Goal: Ask a question: Seek information or help from site administrators or community

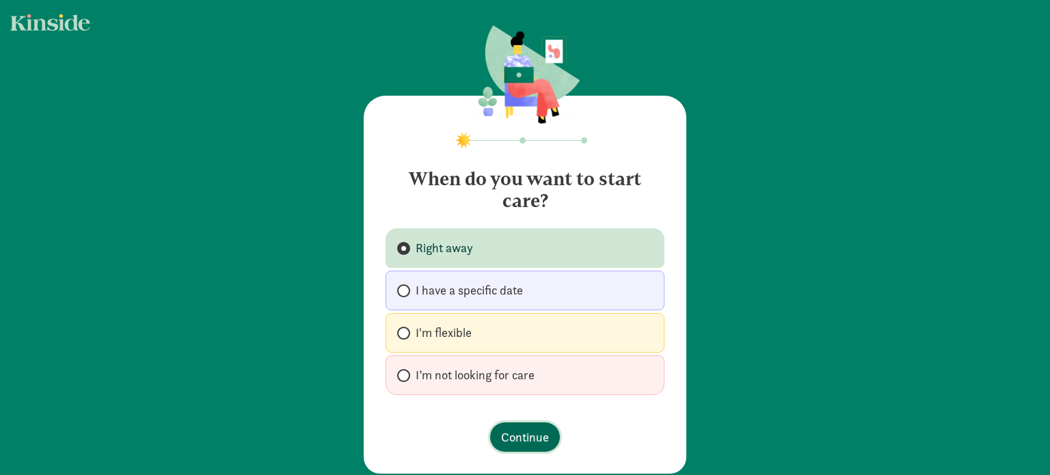
click at [520, 433] on span "Continue" at bounding box center [525, 437] width 48 height 18
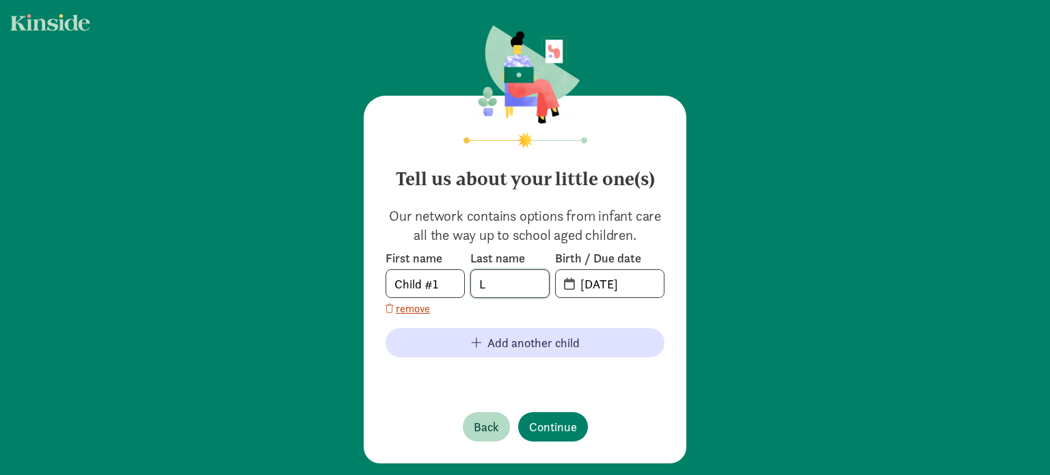
click at [494, 286] on input "L" at bounding box center [510, 283] width 78 height 27
type input "lopez"
click at [643, 280] on input "09-05-2025" at bounding box center [618, 283] width 92 height 27
type input "0"
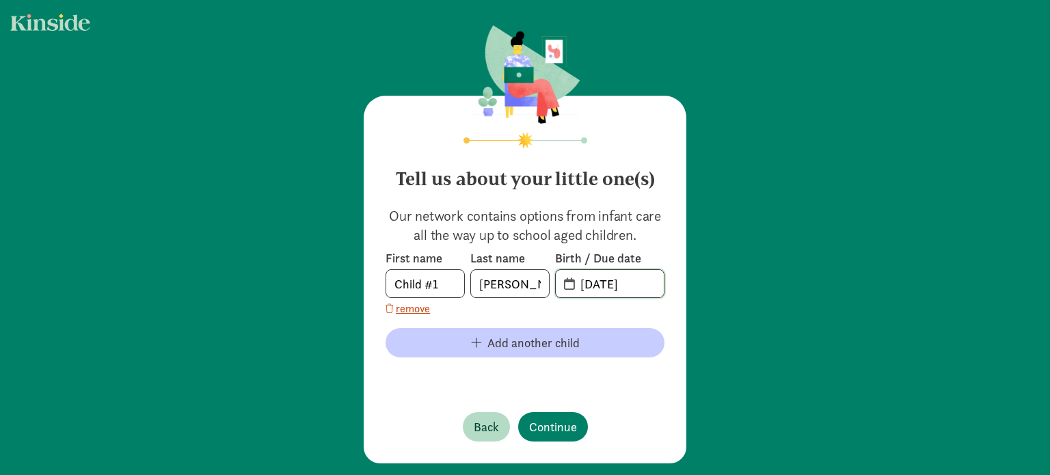
type input "12-13-2021"
click at [490, 342] on span "Add another child" at bounding box center [533, 343] width 92 height 18
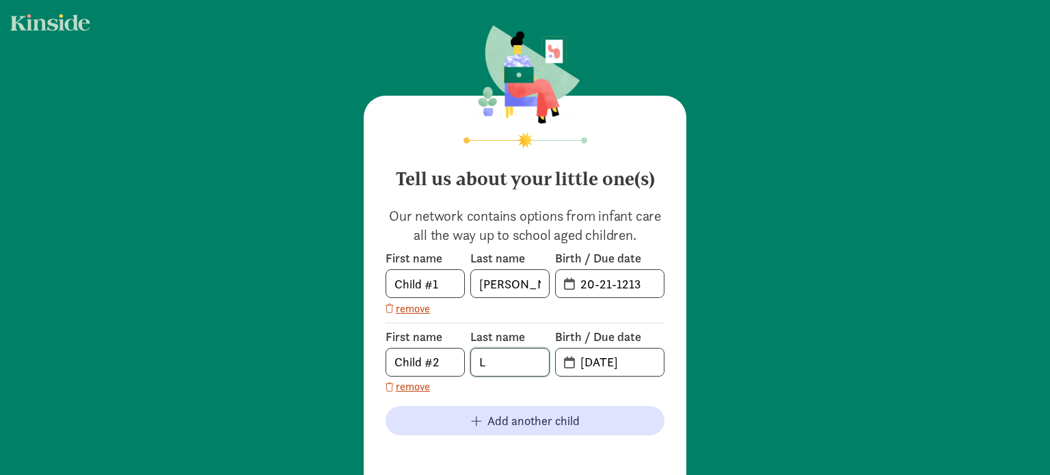
click at [496, 358] on input "L" at bounding box center [510, 362] width 78 height 27
type input "Lopez"
click at [603, 358] on input "09-05-2025" at bounding box center [618, 362] width 92 height 27
click at [651, 364] on input "09-05-2025" at bounding box center [618, 362] width 92 height 27
type input "0"
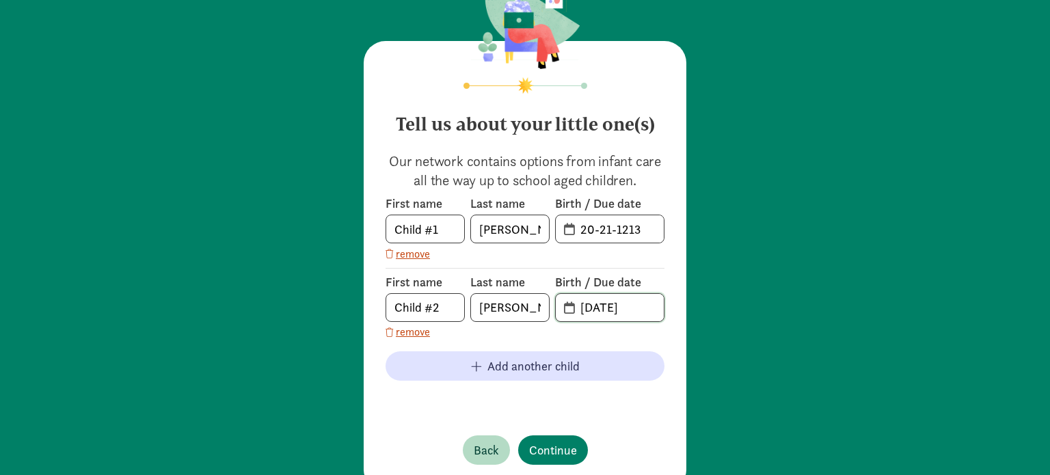
scroll to position [92, 0]
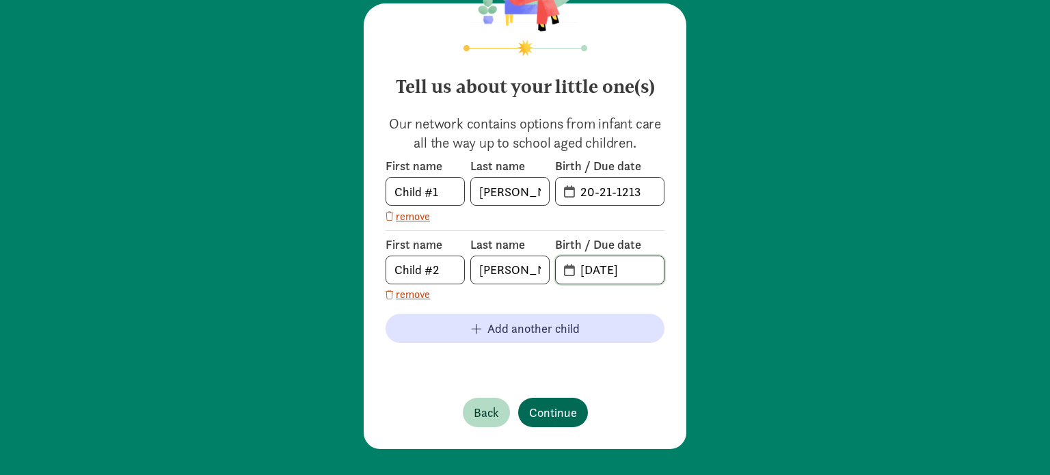
type input "07-06-2017"
click at [549, 412] on div "Tell us about your little one(s) Our network contains options from infant care …" at bounding box center [525, 226] width 323 height 446
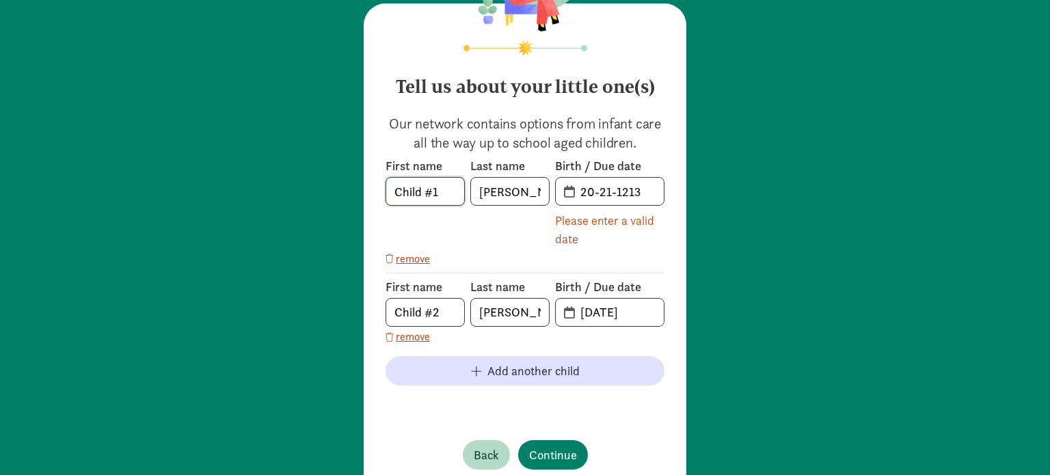
click at [449, 192] on input "Child #1" at bounding box center [425, 191] width 78 height 27
type input "C"
type input "c"
type input "celeste"
click at [449, 314] on input "Child #2" at bounding box center [425, 312] width 78 height 27
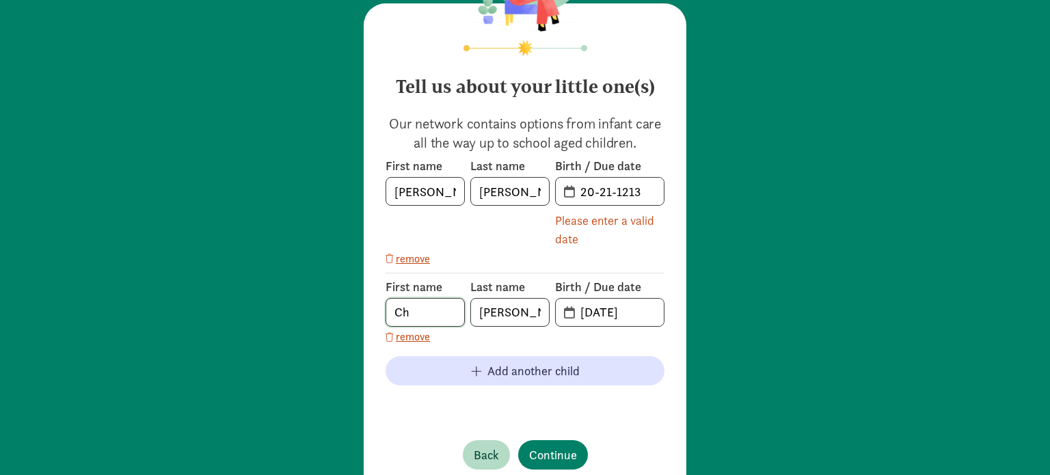
type input "C"
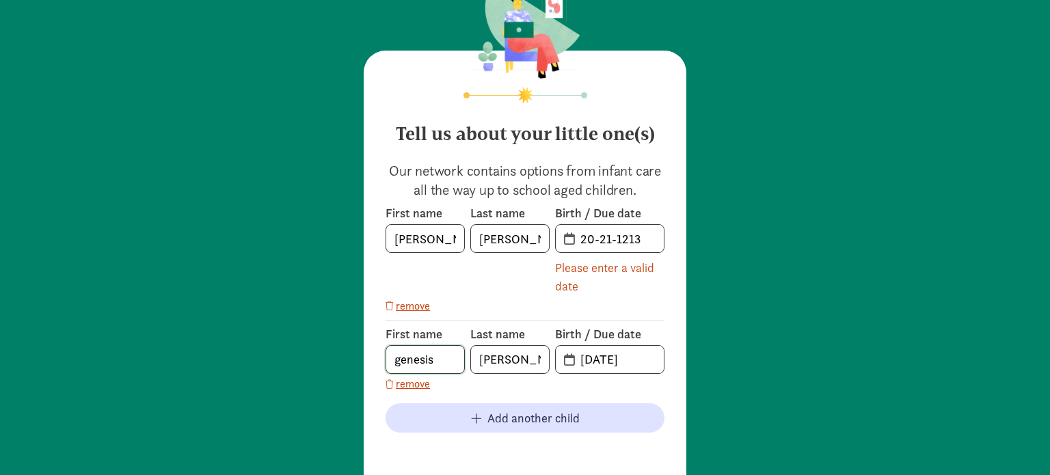
scroll to position [24, 0]
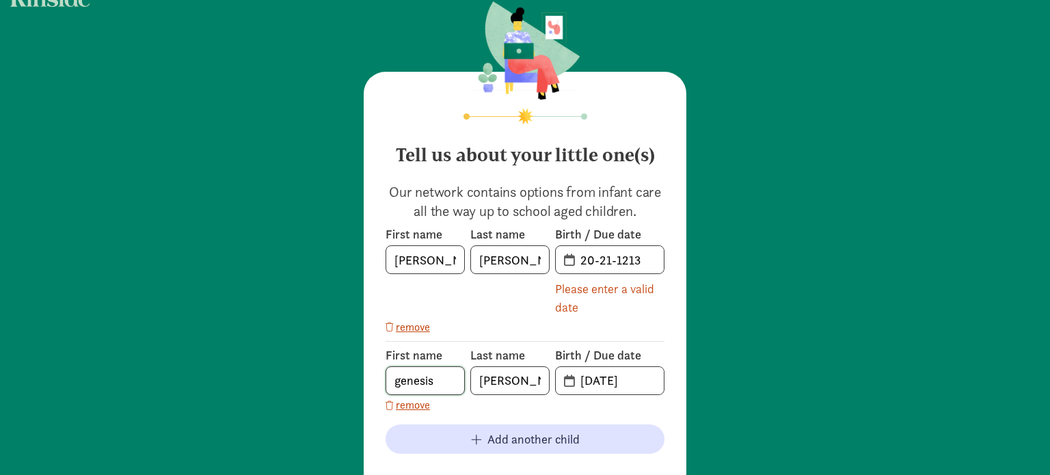
type input "genesis"
click at [645, 260] on input "20-21-1213" at bounding box center [618, 259] width 92 height 27
type input "2"
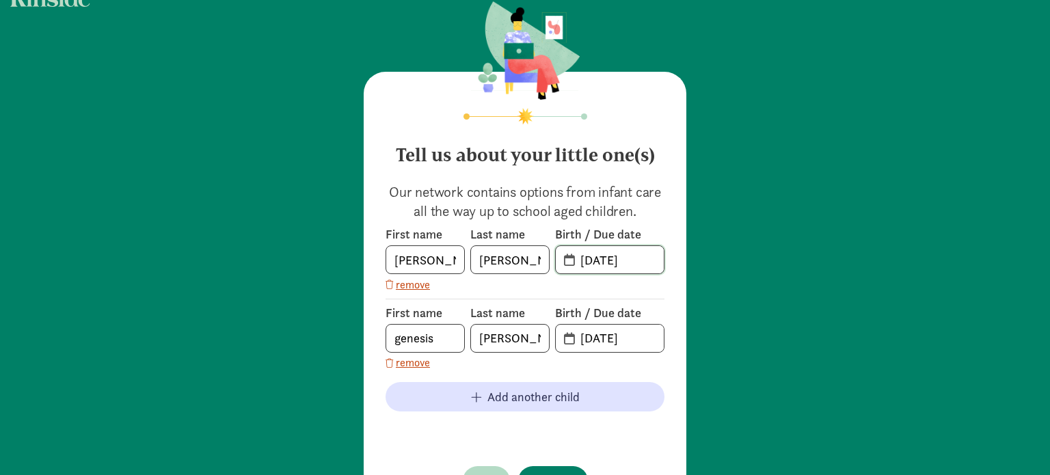
type input "12-13-2021"
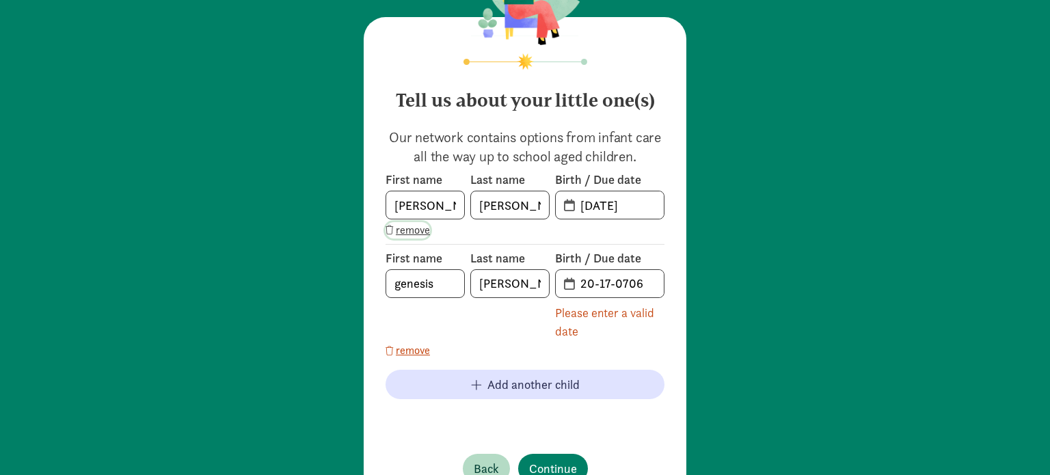
scroll to position [134, 0]
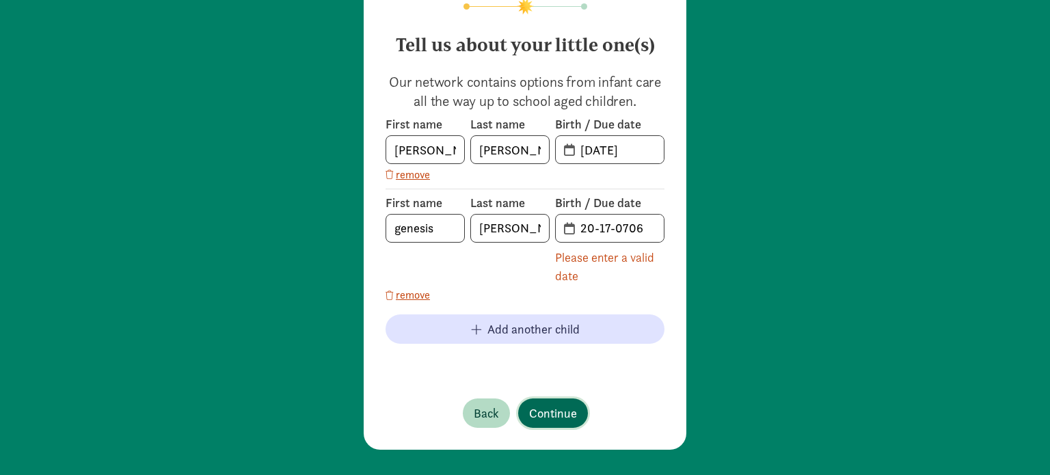
click at [546, 407] on span "Continue" at bounding box center [553, 413] width 48 height 18
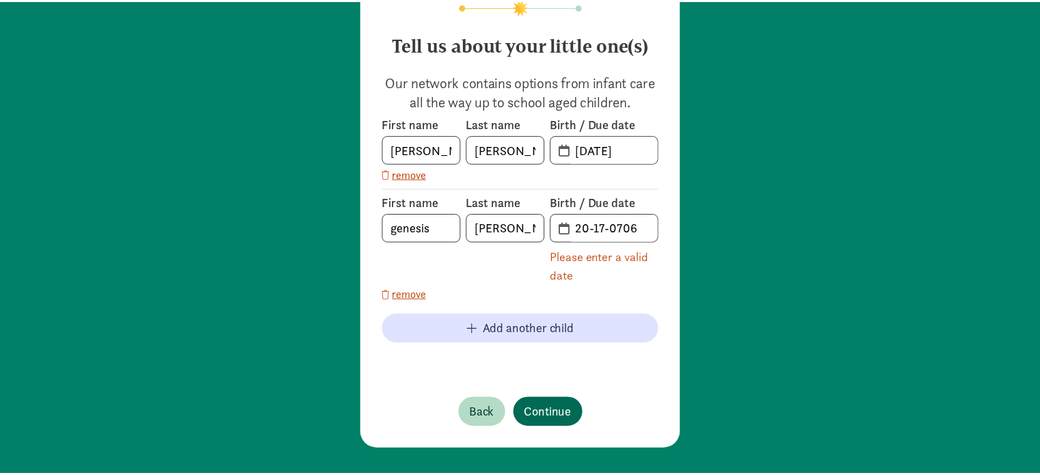
scroll to position [0, 0]
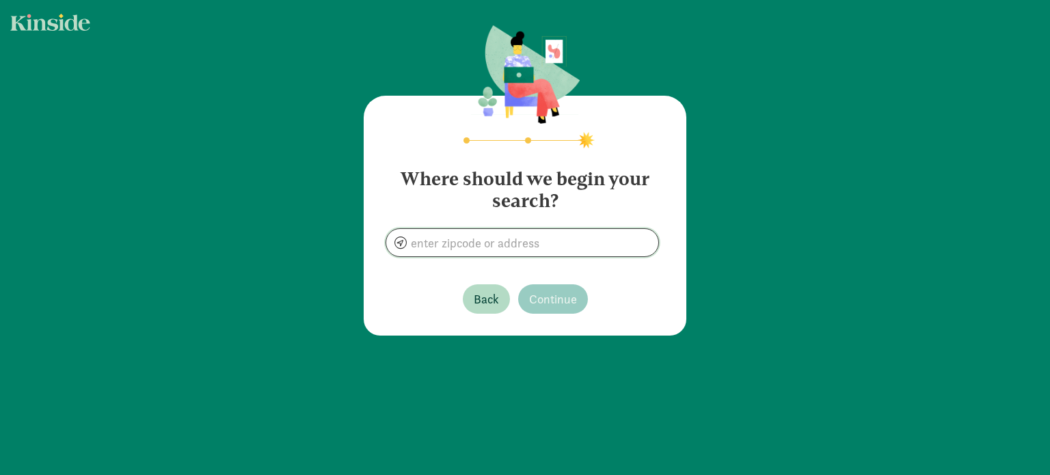
click at [534, 249] on input at bounding box center [522, 242] width 272 height 27
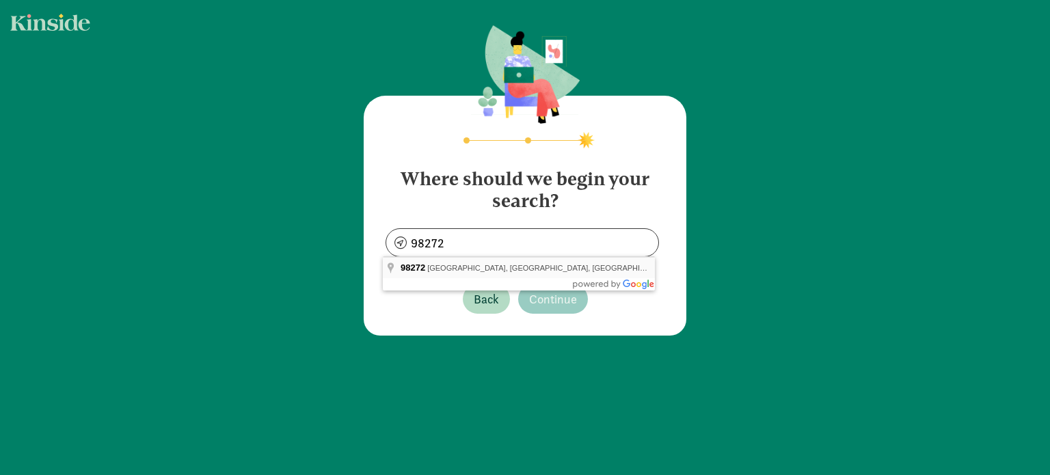
type input "Monroe, WA 98272, USA"
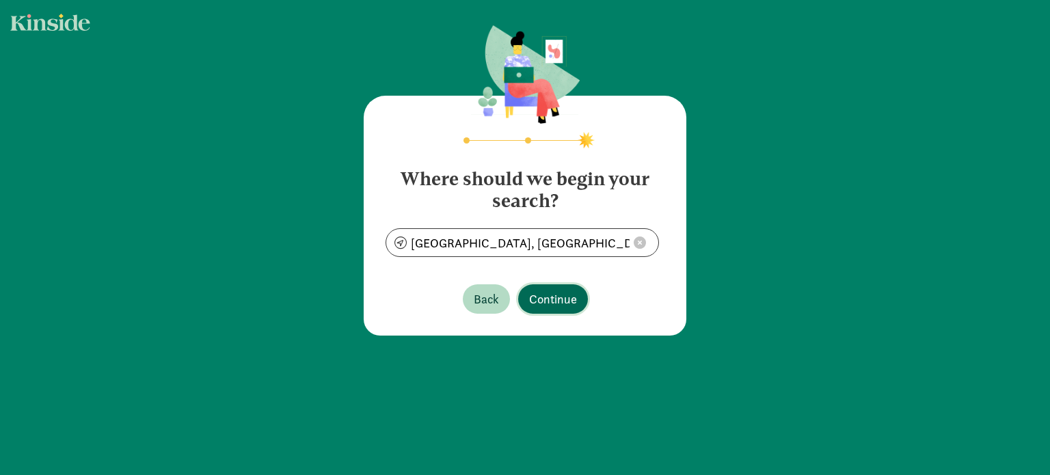
click at [551, 301] on span "Continue" at bounding box center [553, 299] width 48 height 18
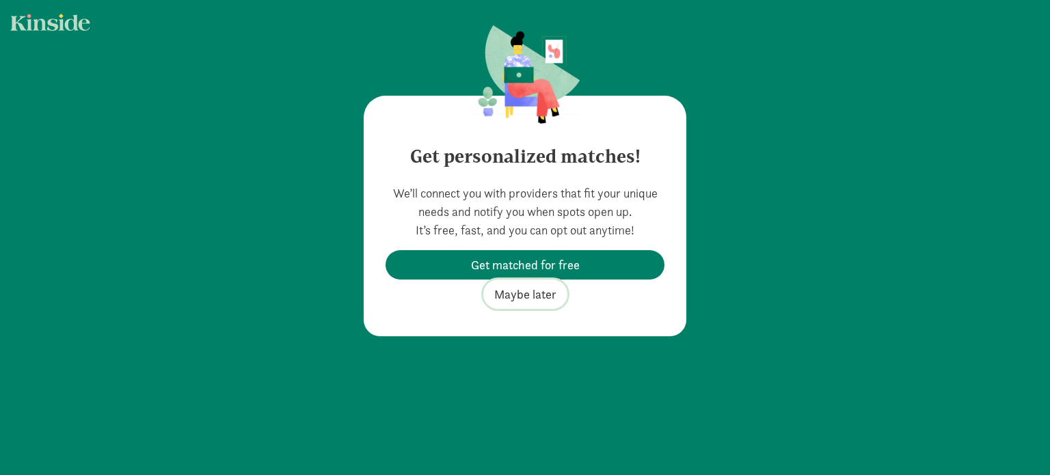
click at [524, 296] on span "Maybe later" at bounding box center [525, 294] width 62 height 18
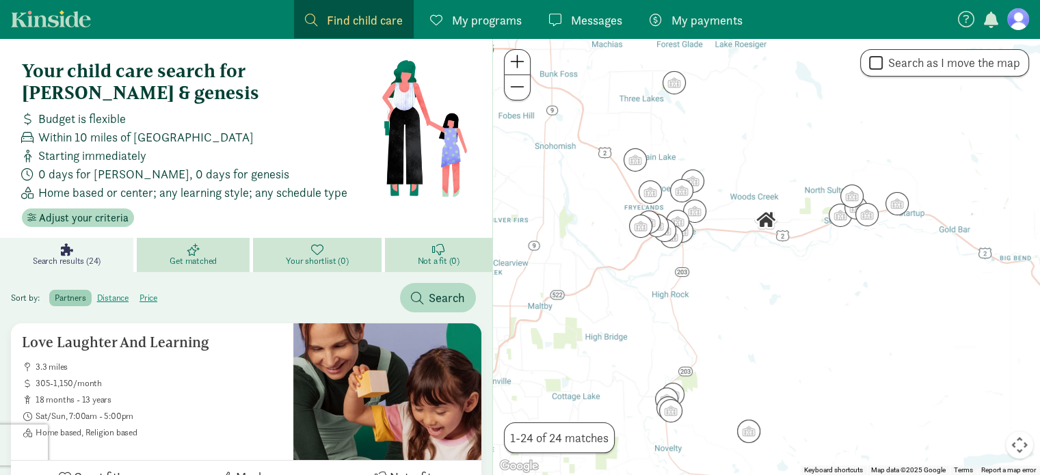
click at [484, 14] on span "My programs" at bounding box center [487, 20] width 70 height 18
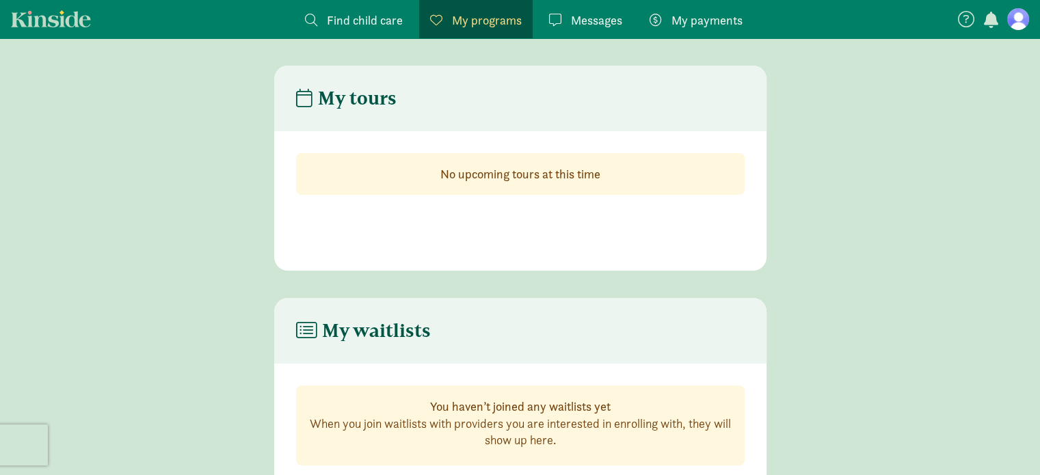
click at [703, 16] on span "My payments" at bounding box center [706, 20] width 71 height 18
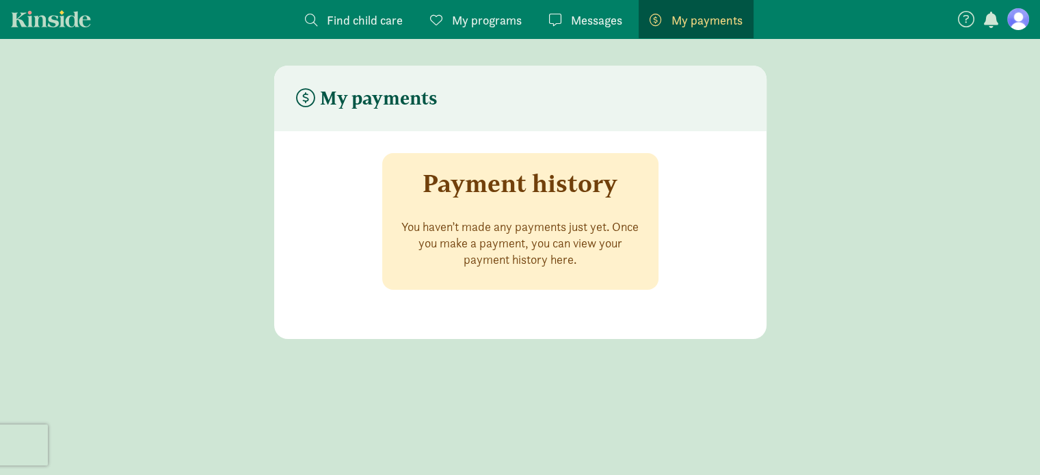
click at [1013, 14] on figure at bounding box center [1018, 19] width 22 height 22
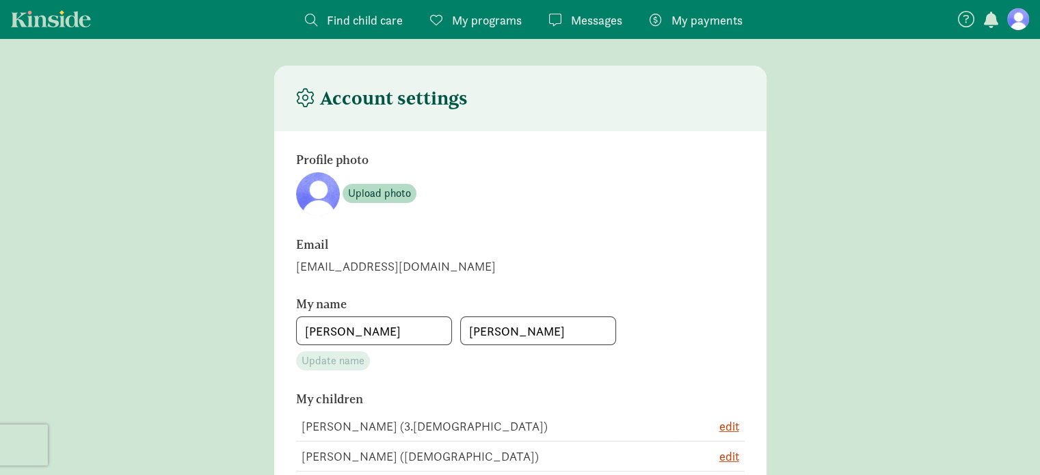
click at [366, 13] on span "Find child care" at bounding box center [365, 20] width 76 height 18
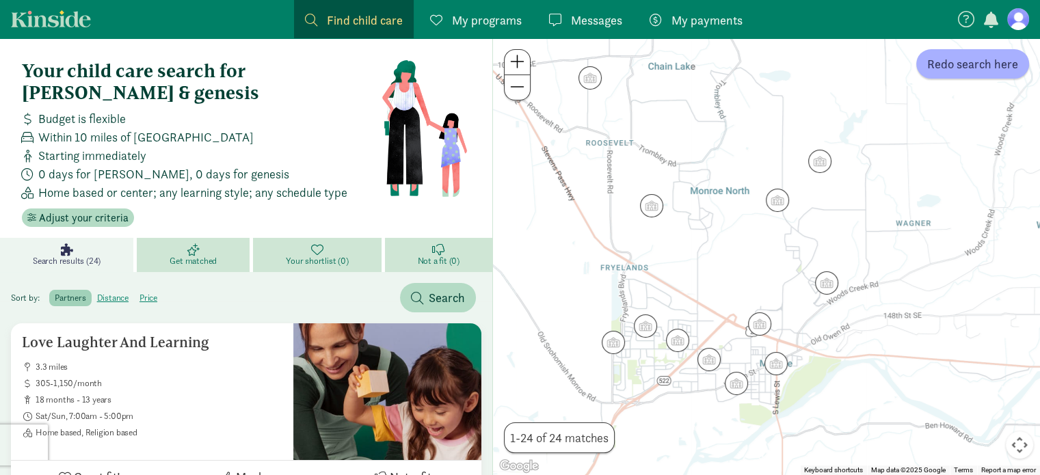
click at [63, 21] on link "Kinside" at bounding box center [51, 18] width 80 height 17
click at [973, 57] on span "Redo search here" at bounding box center [972, 64] width 91 height 18
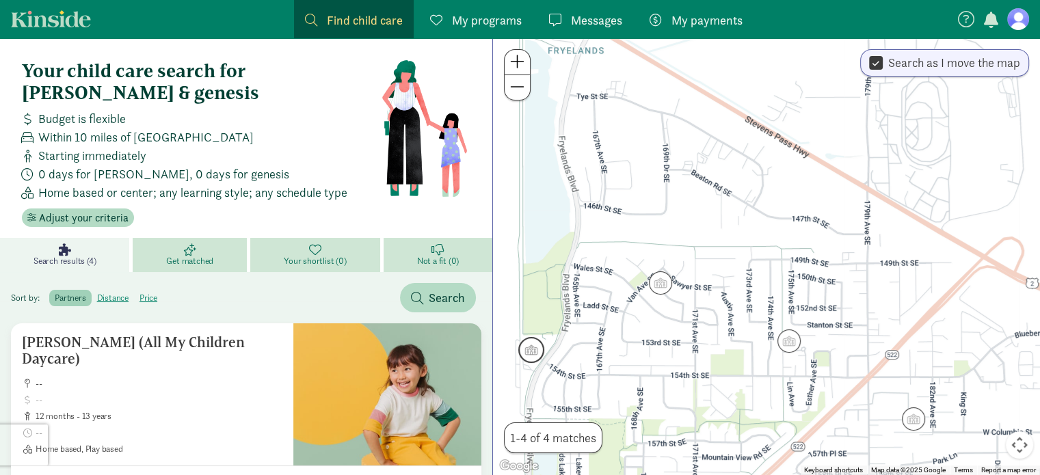
click at [532, 351] on img "Click to see details" at bounding box center [531, 350] width 26 height 26
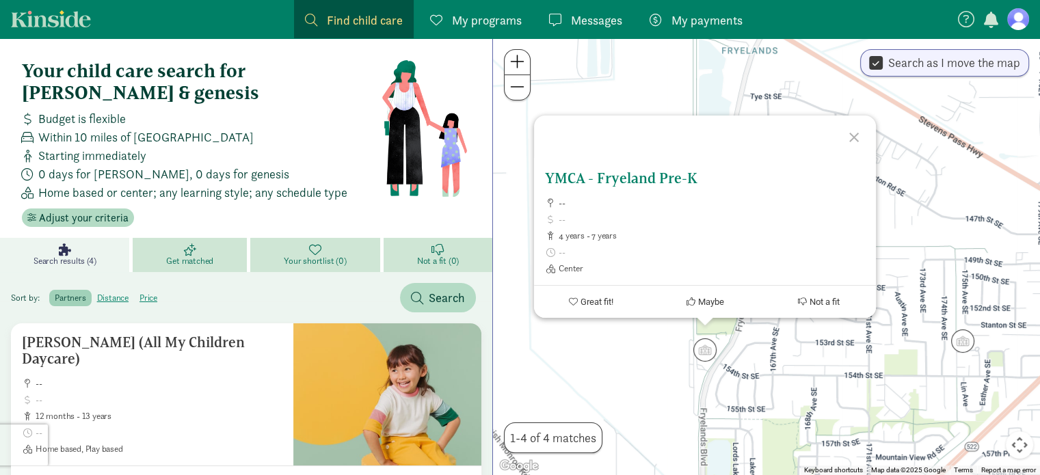
click at [591, 301] on span "Great fit!" at bounding box center [596, 302] width 33 height 10
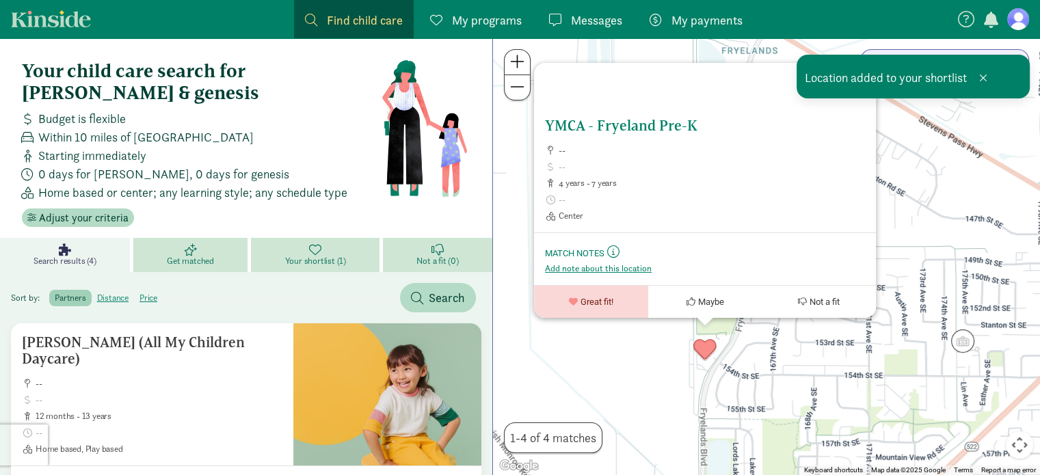
click at [615, 126] on h5 "YMCA - Fryeland Pre-K" at bounding box center [705, 126] width 320 height 16
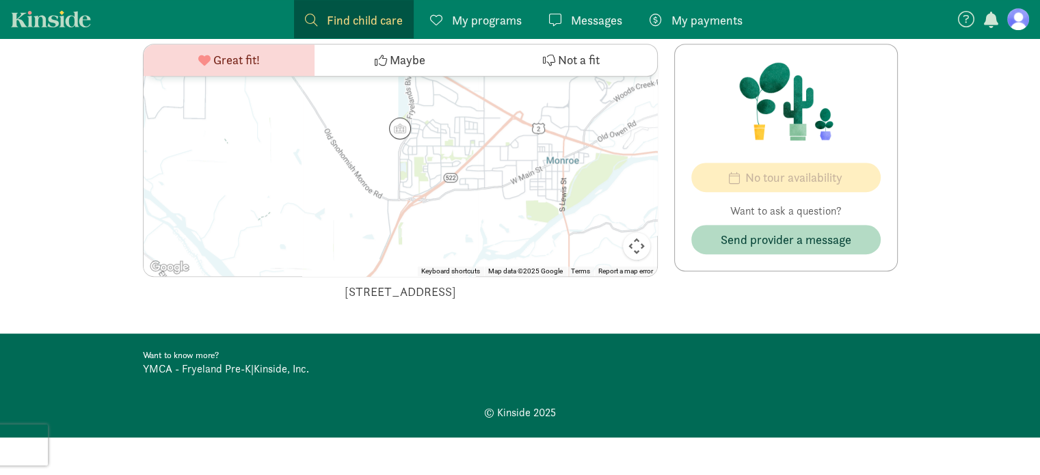
scroll to position [440, 0]
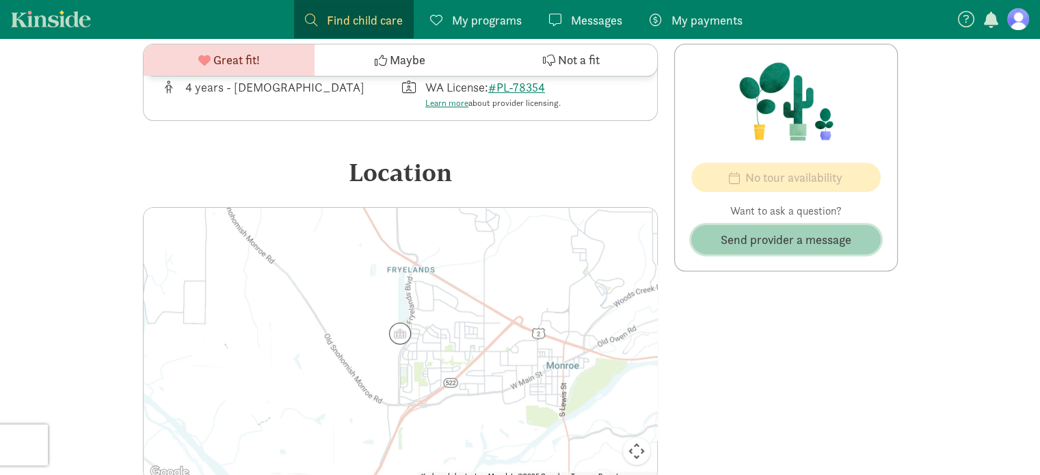
click at [763, 239] on span "Send provider a message" at bounding box center [786, 239] width 131 height 18
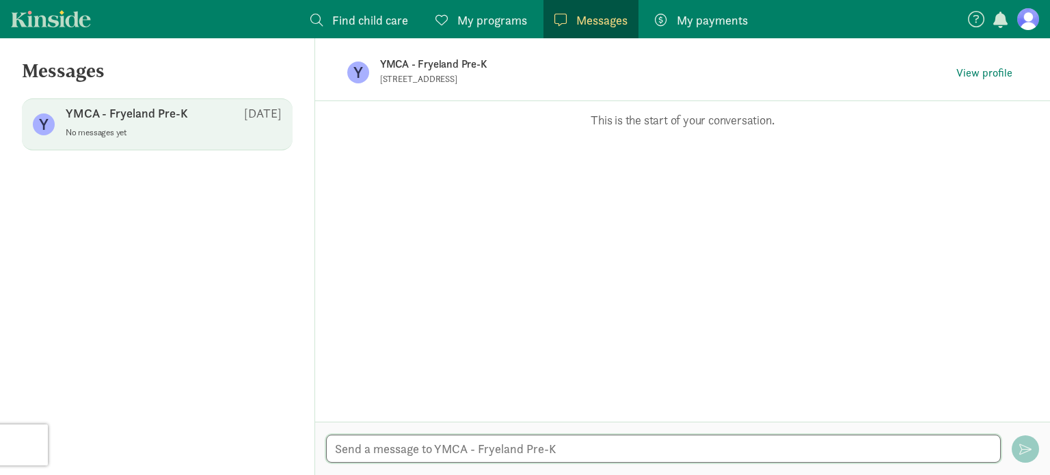
click at [430, 445] on textarea at bounding box center [663, 449] width 675 height 28
click at [584, 445] on textarea "hello i would like to know about you programs" at bounding box center [663, 449] width 675 height 28
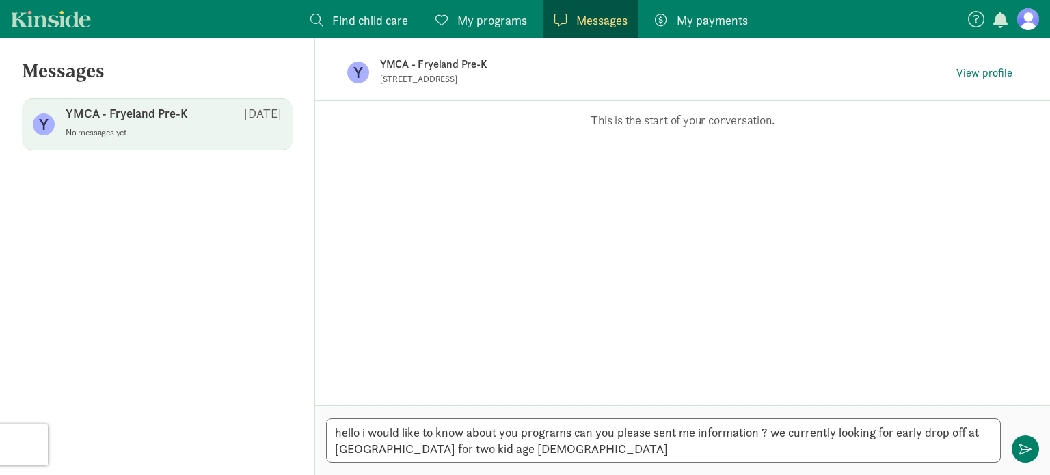
drag, startPoint x: 361, startPoint y: 452, endPoint x: 587, endPoint y: 218, distance: 325.4
click at [587, 218] on div "Opps, something went wrong :( Retry This is the start of your conversation." at bounding box center [682, 253] width 735 height 304
click at [348, 448] on textarea "hello i would like to know about you programs can you please sent me informatio…" at bounding box center [663, 440] width 675 height 44
click at [379, 448] on textarea "hello i would like to know about you programs can you please sent me informatio…" at bounding box center [663, 440] width 675 height 44
click at [382, 448] on textarea "hello i would like to know about you programs can you please sent me informatio…" at bounding box center [663, 440] width 675 height 44
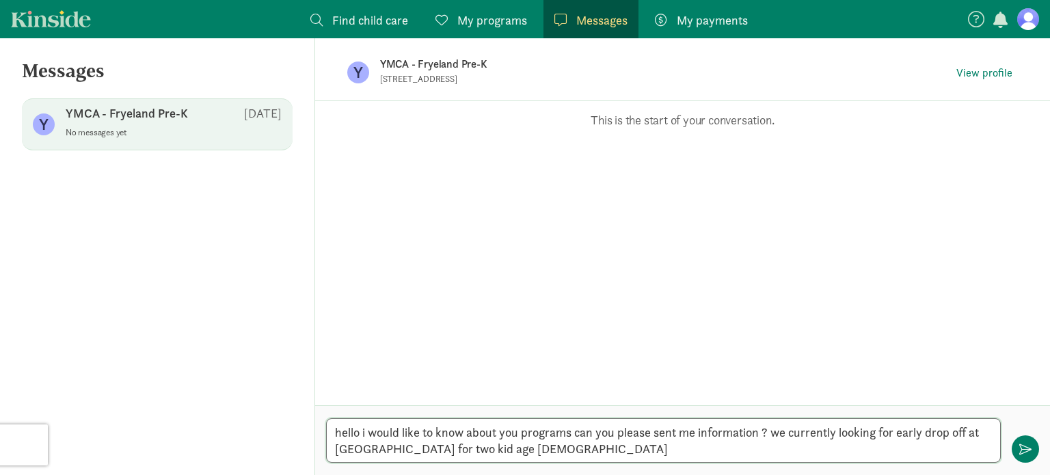
click at [558, 451] on textarea "hello i would like to know about you programs can you please sent me informatio…" at bounding box center [663, 440] width 675 height 44
type textarea "hello i would like to know about you programs can you please sent me informatio…"
click at [1028, 450] on span "button" at bounding box center [1025, 449] width 12 height 12
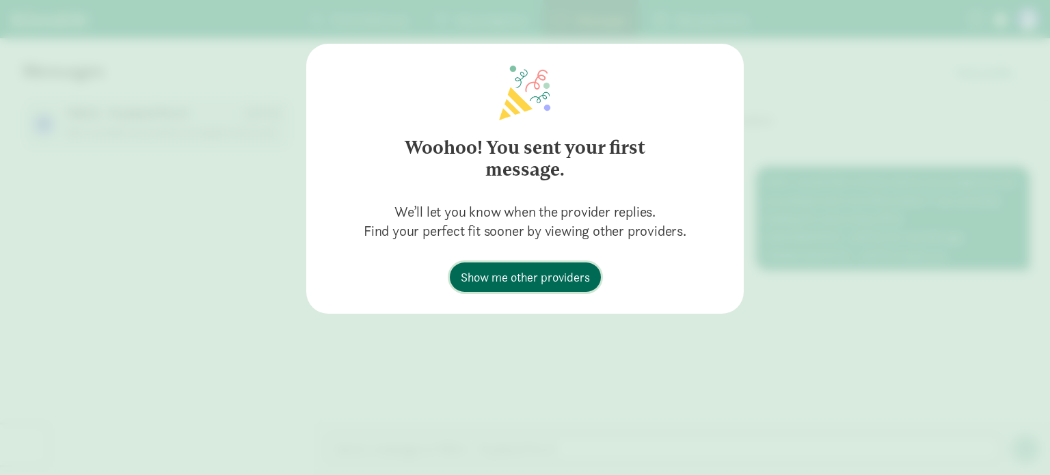
click at [498, 279] on span "Show me other providers" at bounding box center [525, 277] width 129 height 18
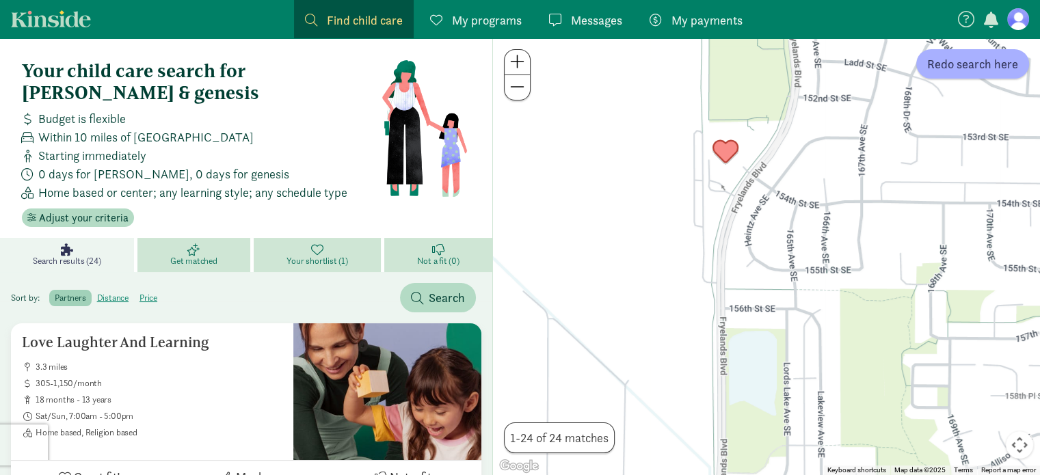
click at [727, 152] on img "Click to see details" at bounding box center [725, 152] width 26 height 26
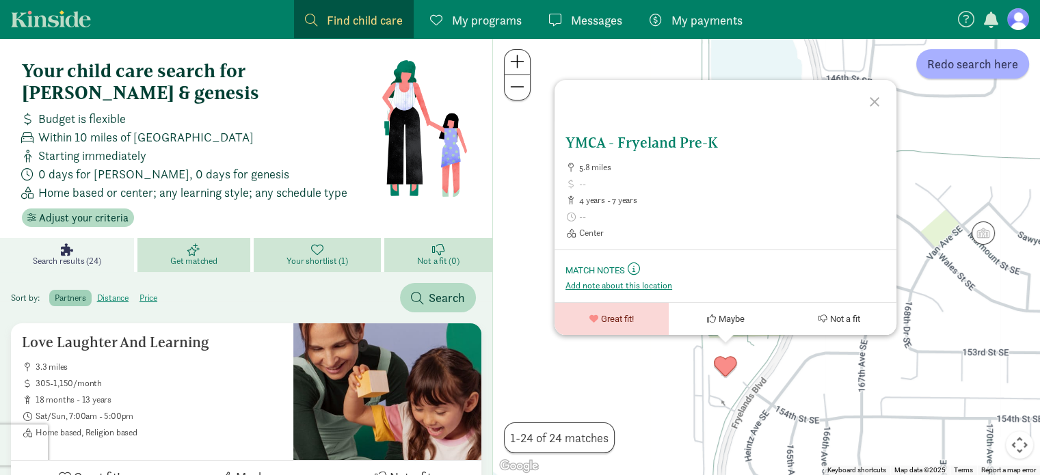
click at [625, 140] on h5 "YMCA - Fryeland Pre-K" at bounding box center [725, 143] width 320 height 16
